Goal: Check status

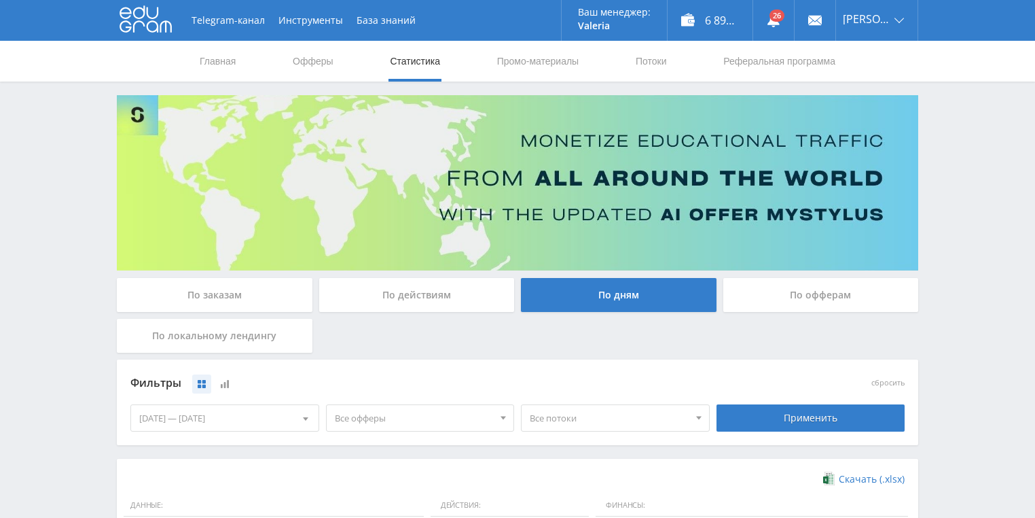
scroll to position [370, 0]
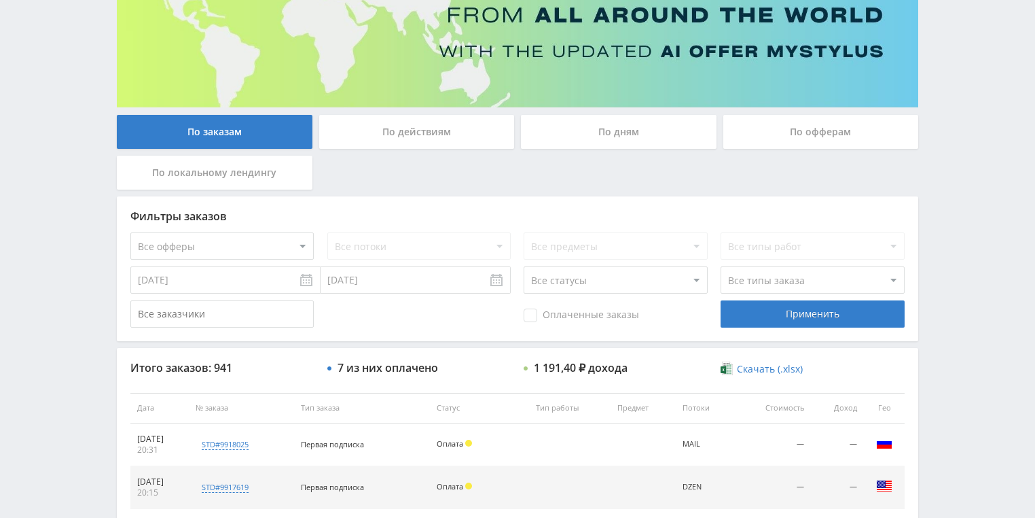
drag, startPoint x: 400, startPoint y: 125, endPoint x: 406, endPoint y: 135, distance: 11.6
click at [401, 126] on div "По действиям" at bounding box center [417, 132] width 196 height 34
click at [389, 128] on div "По действиям" at bounding box center [417, 132] width 196 height 34
click at [0, 0] on input "По действиям" at bounding box center [0, 0] width 0 height 0
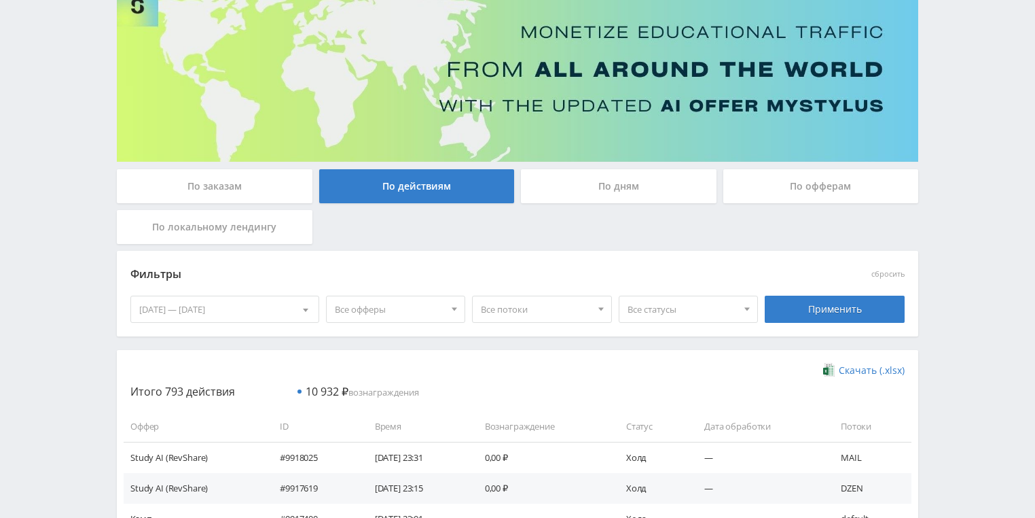
click at [563, 184] on div "По дням" at bounding box center [619, 186] width 196 height 34
click at [0, 0] on input "По дням" at bounding box center [0, 0] width 0 height 0
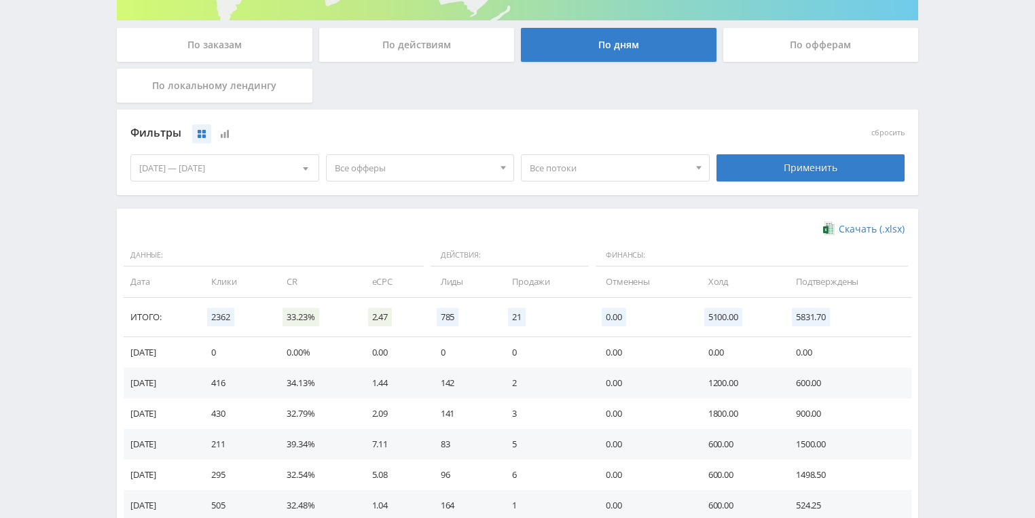
scroll to position [272, 0]
